Goal: Information Seeking & Learning: Check status

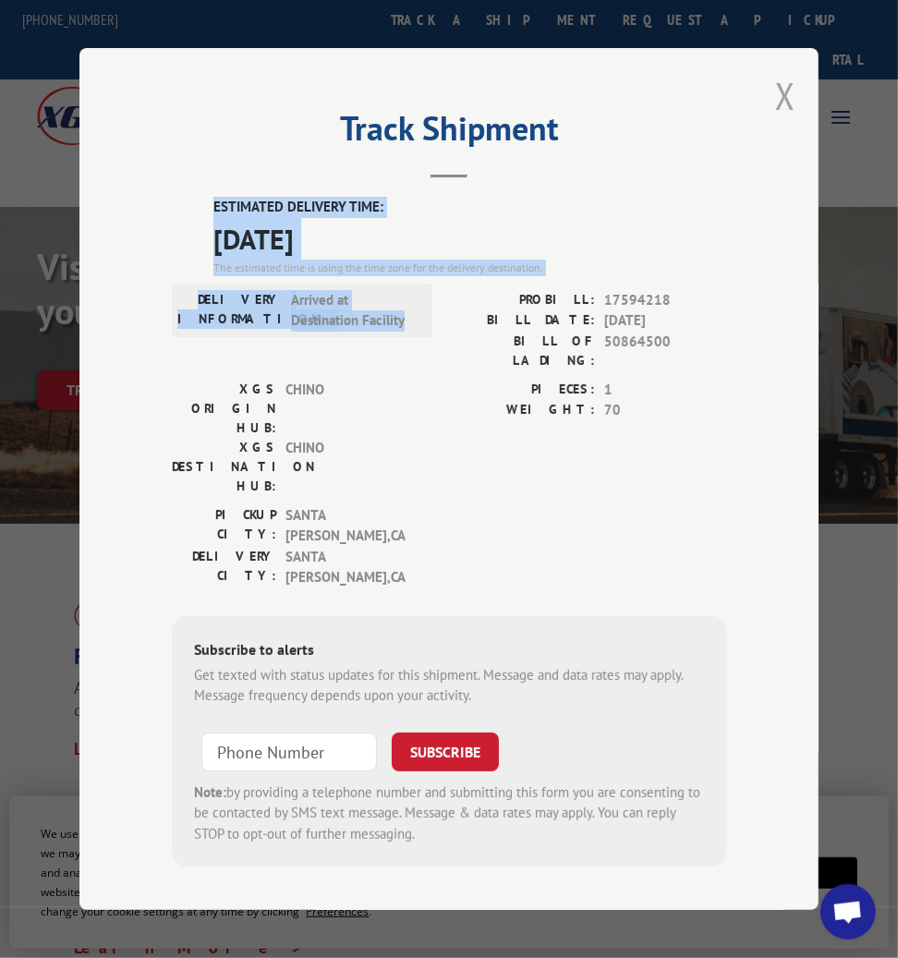
click at [786, 109] on button "Close modal" at bounding box center [785, 95] width 20 height 49
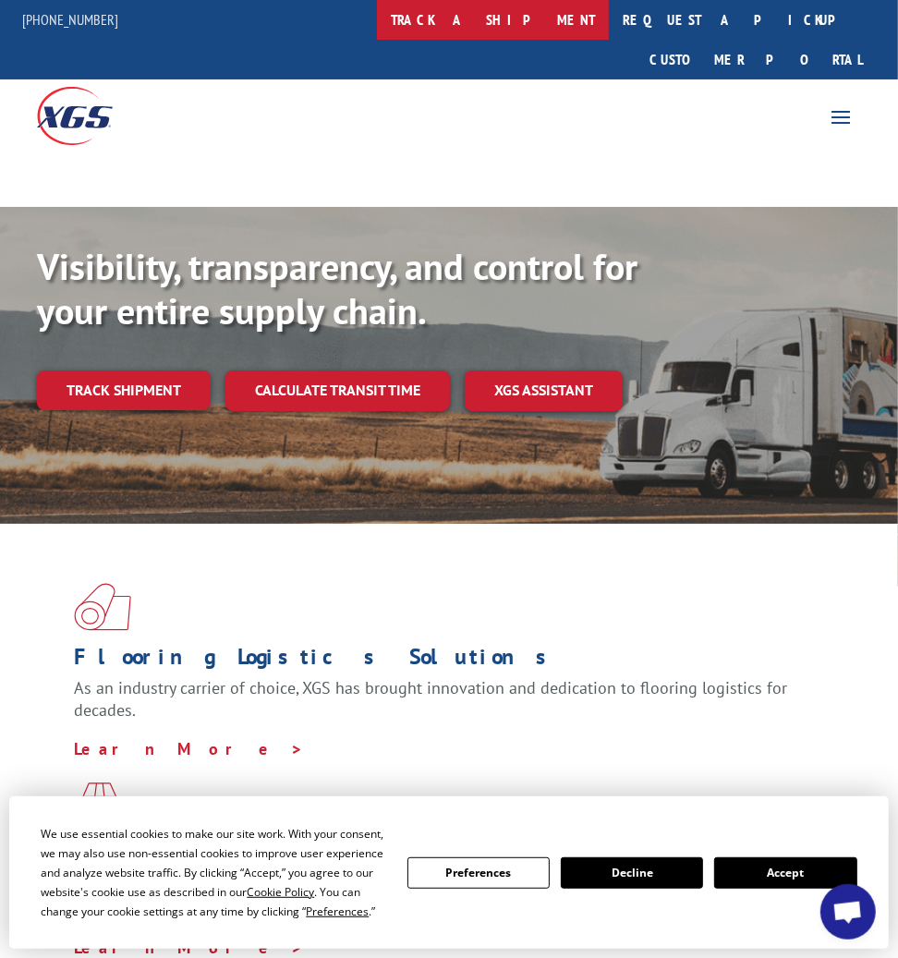
click at [563, 24] on link "track a shipment" at bounding box center [493, 20] width 232 height 40
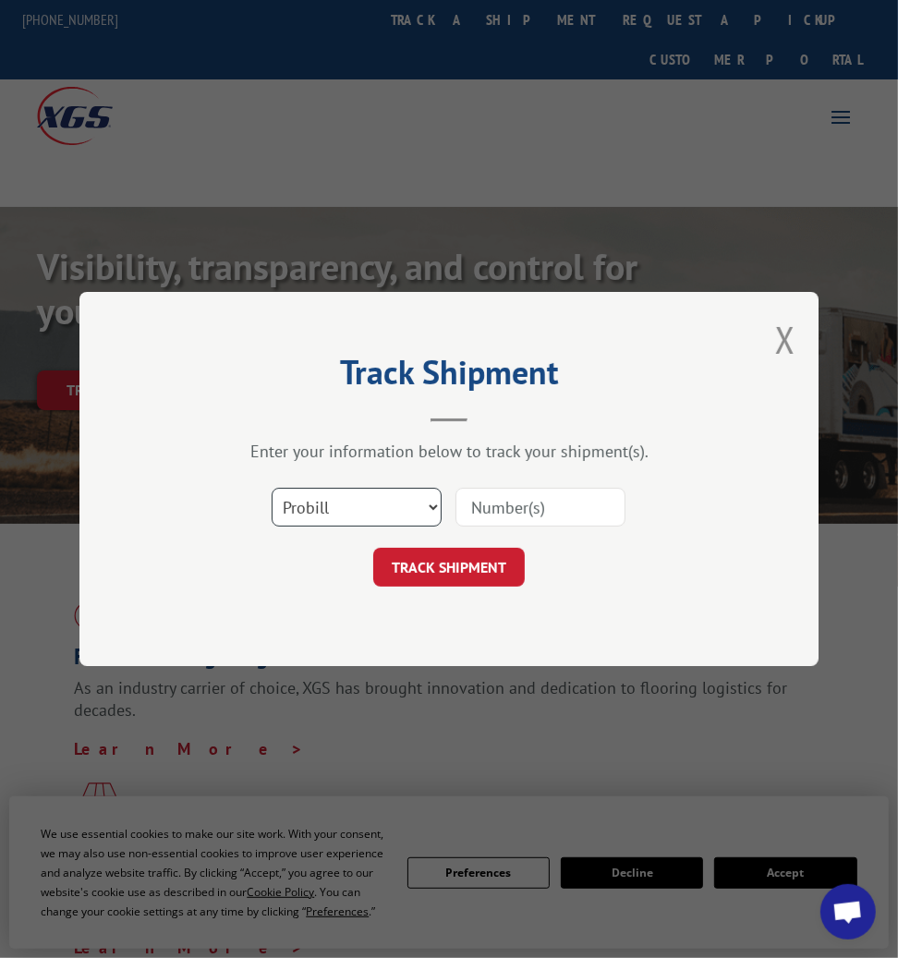
click at [325, 509] on select "Select category... Probill BOL PO" at bounding box center [357, 507] width 170 height 39
select select "bol"
click at [272, 488] on select "Select category... Probill BOL PO" at bounding box center [357, 507] width 170 height 39
click at [498, 509] on input at bounding box center [541, 507] width 170 height 39
paste input "50864500"
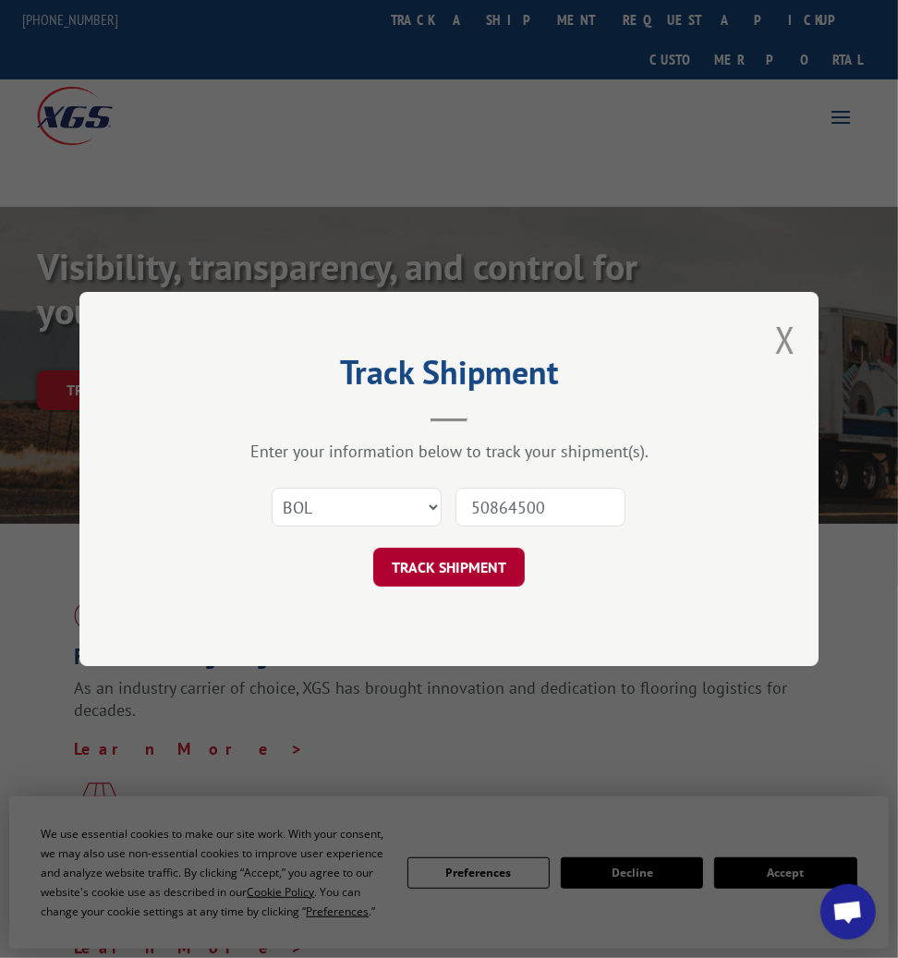
type input "50864500"
click at [456, 573] on button "TRACK SHIPMENT" at bounding box center [449, 567] width 152 height 39
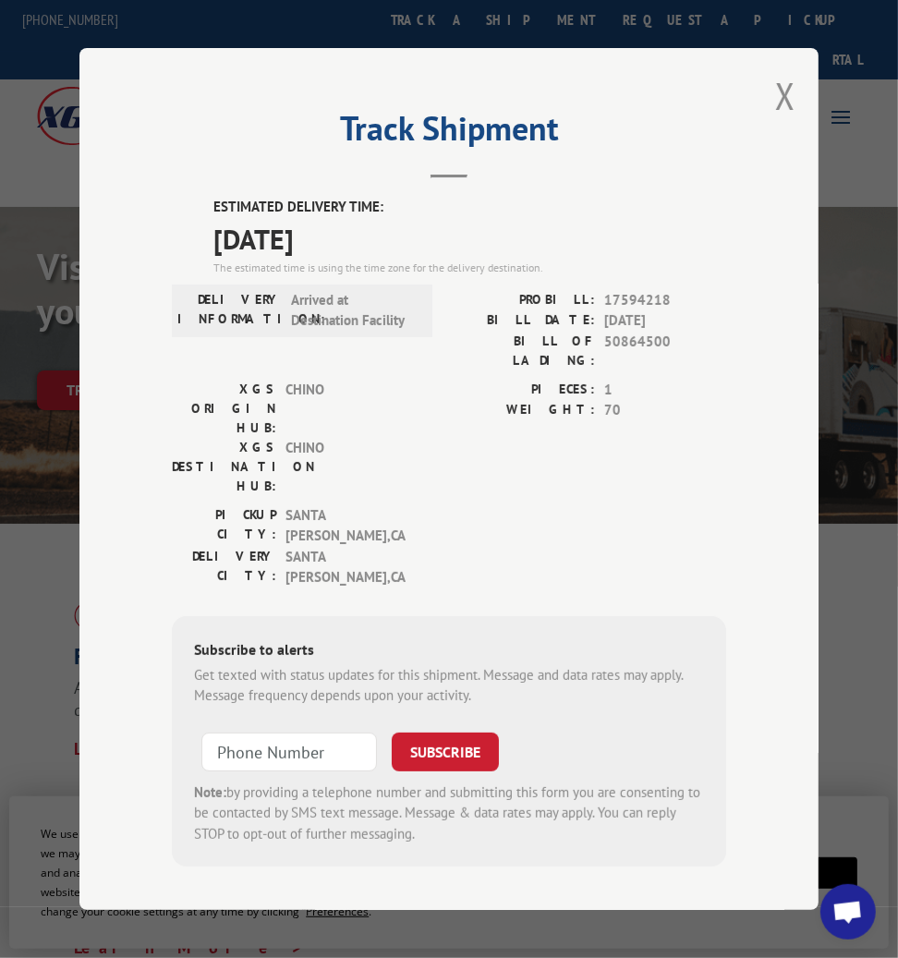
click at [220, 217] on label "ESTIMATED DELIVERY TIME:" at bounding box center [470, 207] width 513 height 21
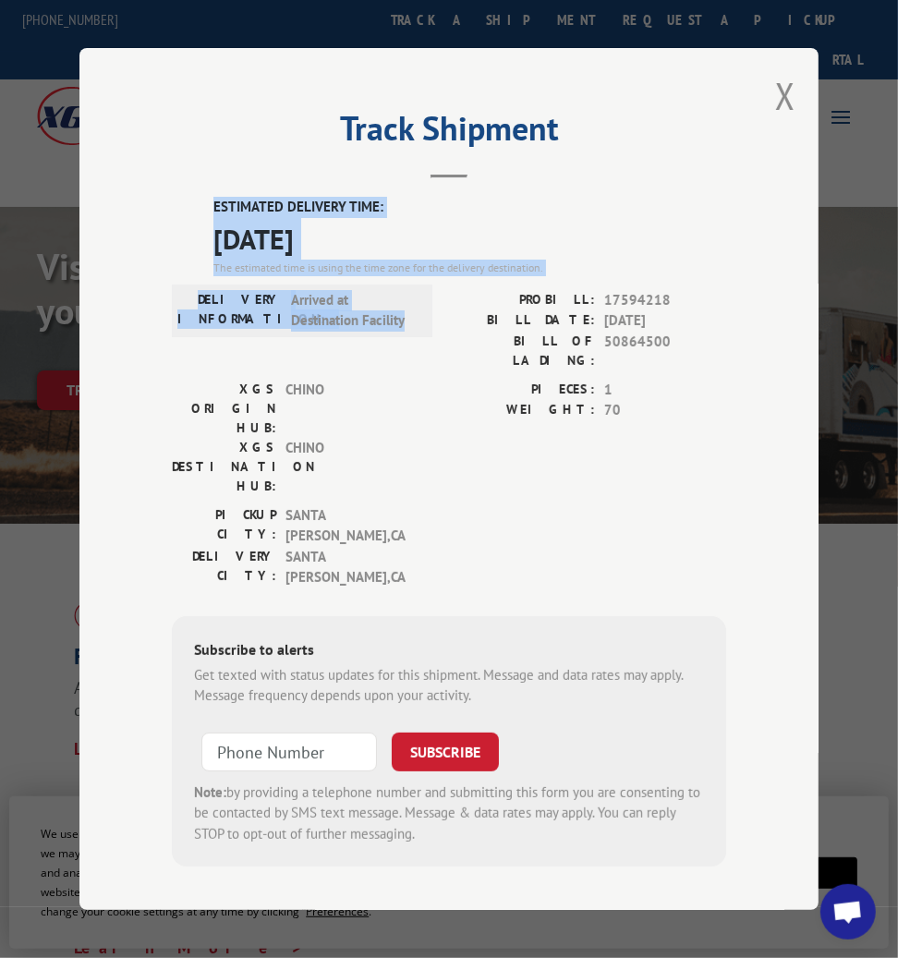
drag, startPoint x: 204, startPoint y: 217, endPoint x: 412, endPoint y: 343, distance: 243.0
click at [412, 343] on div "ESTIMATED DELIVERY TIME: [DATE] The estimated time is using the time zone for t…" at bounding box center [449, 532] width 555 height 670
copy div "ESTIMATED DELIVERY TIME: [DATE] The estimated time is using the time zone for t…"
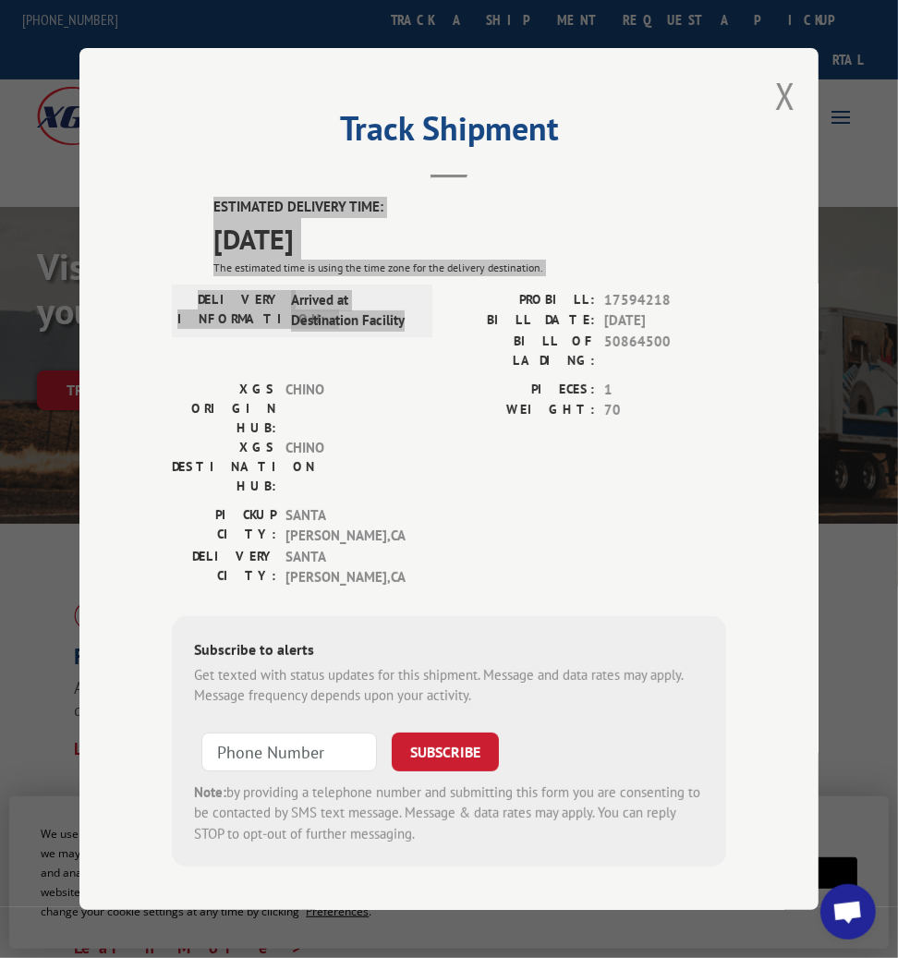
scroll to position [0, 6]
